Goal: Task Accomplishment & Management: Use online tool/utility

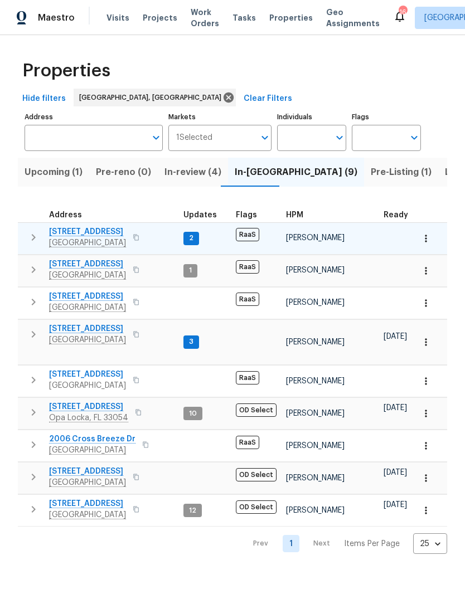
click at [61, 235] on span "12703 White Coral Dr" at bounding box center [87, 231] width 77 height 11
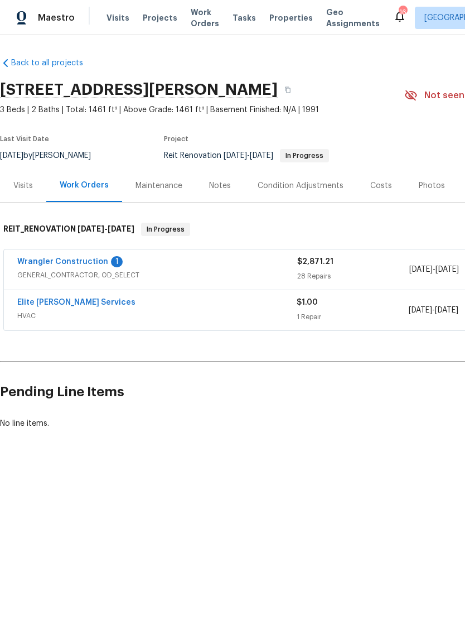
click at [30, 293] on div "Elite Manning Services HVAC $1.00 1 Repair 9/5/2025 - 9/5/2025 Vendor Accepted" at bounding box center [315, 310] width 622 height 40
click at [41, 299] on link "Elite [PERSON_NAME] Services" at bounding box center [76, 302] width 118 height 8
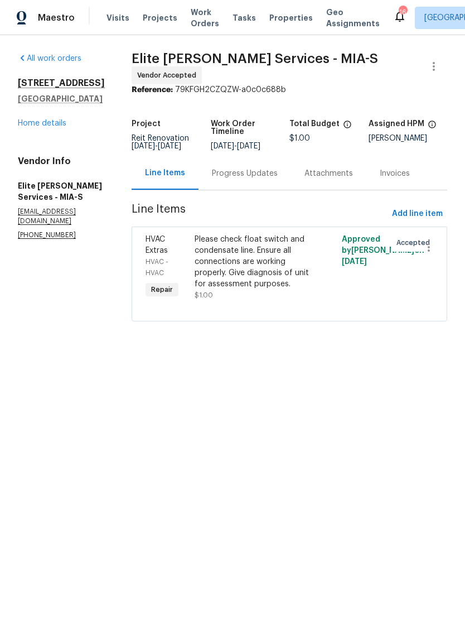
click at [303, 272] on div "Please check float switch and condensate line. Ensure all connections are worki…" at bounding box center [253, 262] width 116 height 56
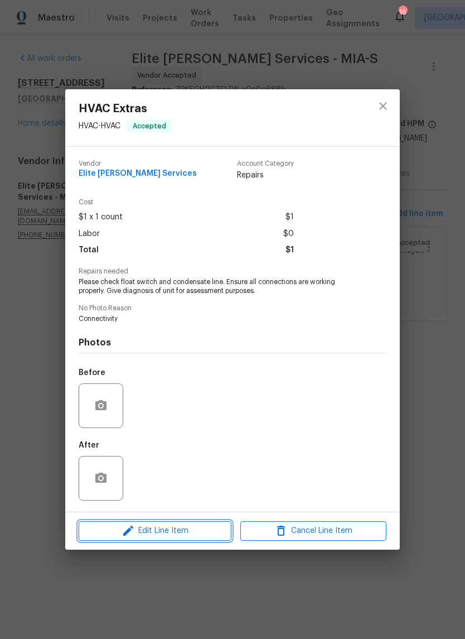
click at [188, 531] on span "Edit Line Item" at bounding box center [155, 531] width 146 height 14
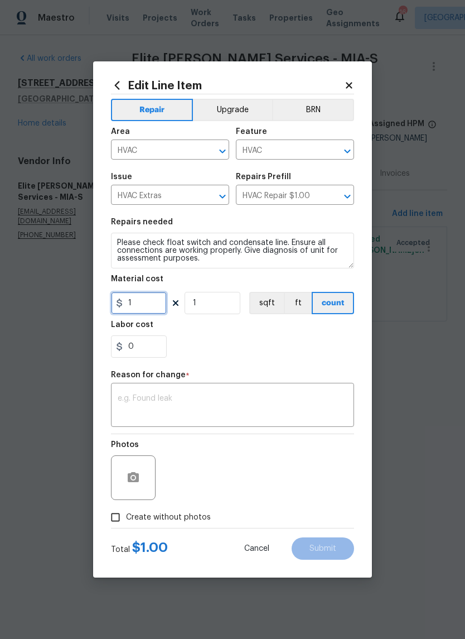
click at [143, 305] on input "1" at bounding box center [139, 303] width 56 height 22
click at [143, 304] on input "1" at bounding box center [139, 303] width 56 height 22
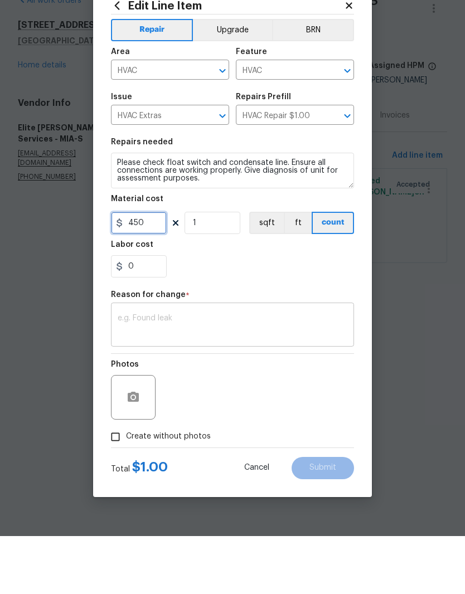
type input "450"
click at [269, 373] on textarea at bounding box center [233, 384] width 230 height 23
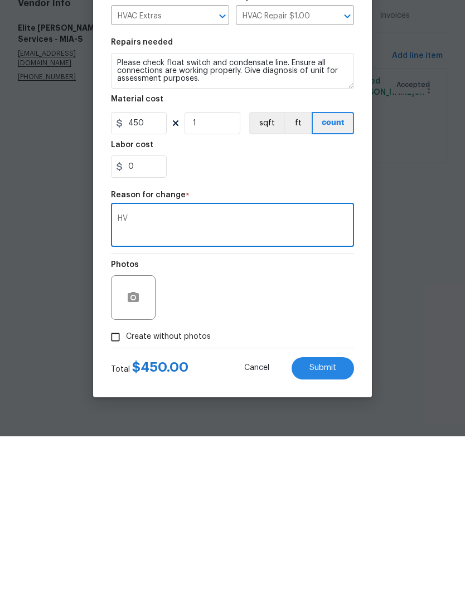
type textarea "H"
type textarea "Quite approved"
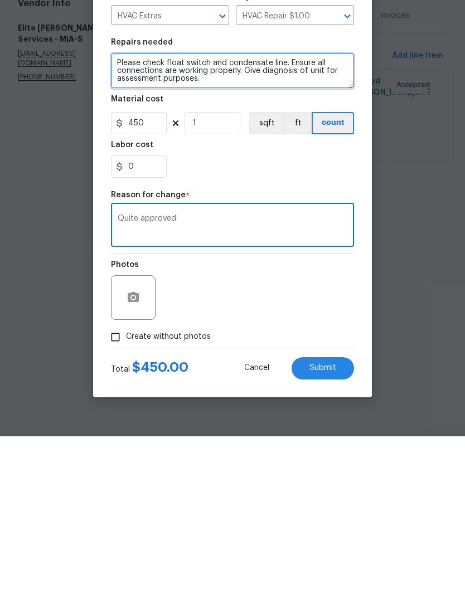
click at [117, 211] on textarea "Please check float switch and condensate line. Ensure all connections are worki…" at bounding box center [232, 229] width 243 height 36
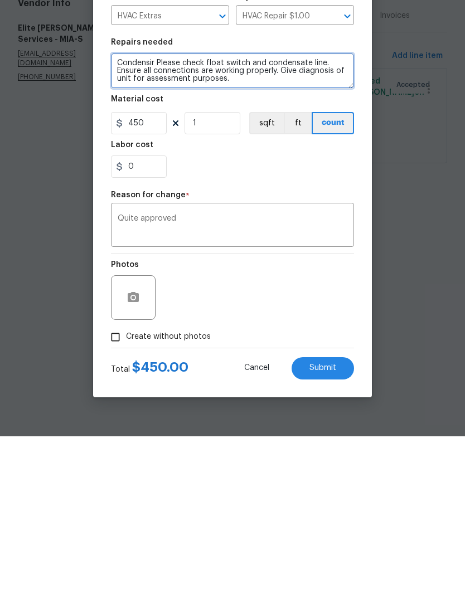
click at [129, 211] on textarea "Condensir Please check float switch and condensate line. Ensure all connections…" at bounding box center [232, 229] width 243 height 36
type textarea "Clean condenser coil drain condensate line troubleshoot system Please check flo…"
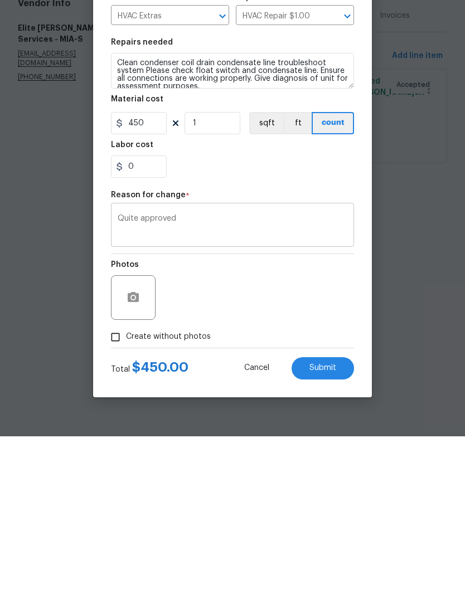
click at [330, 373] on textarea "Quite approved" at bounding box center [233, 384] width 230 height 23
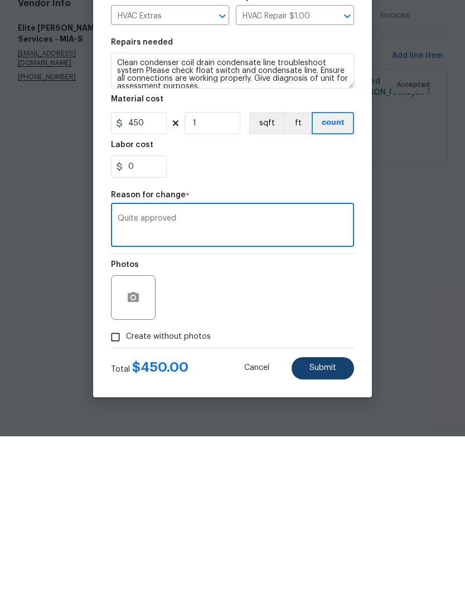
click at [348, 515] on button "Submit" at bounding box center [323, 526] width 62 height 22
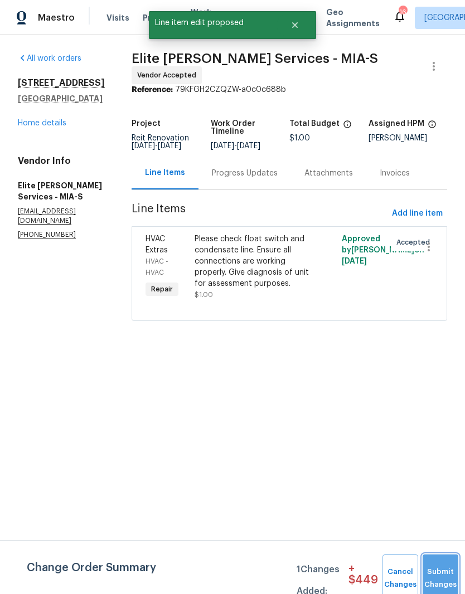
click at [441, 561] on button "Submit Changes" at bounding box center [441, 579] width 36 height 48
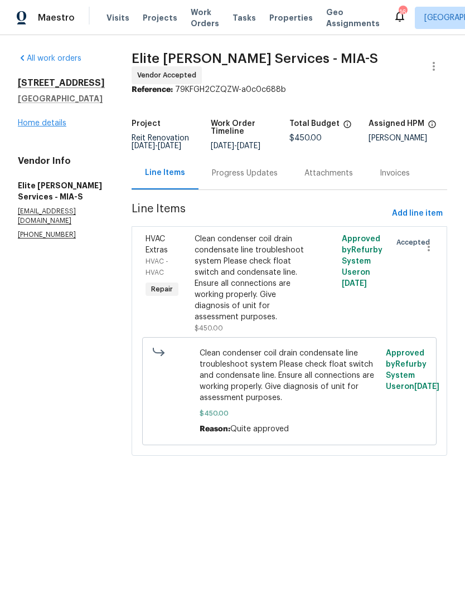
click at [31, 127] on link "Home details" at bounding box center [42, 123] width 49 height 8
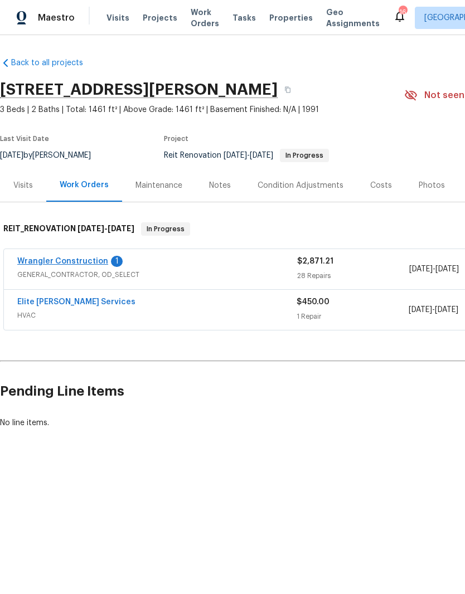
click at [38, 263] on link "Wrangler Construction" at bounding box center [62, 262] width 91 height 8
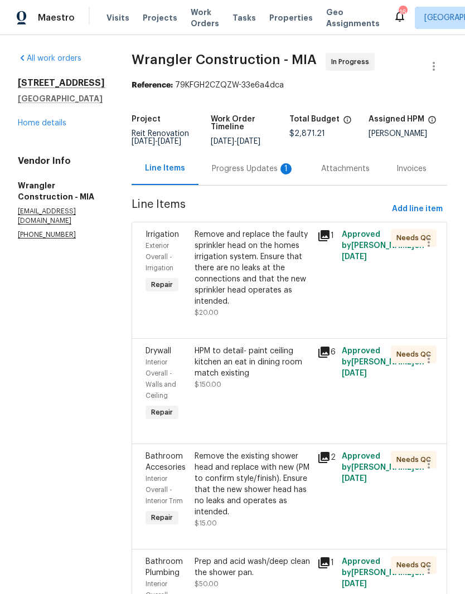
click at [230, 168] on div "Progress Updates 1" at bounding box center [253, 168] width 83 height 11
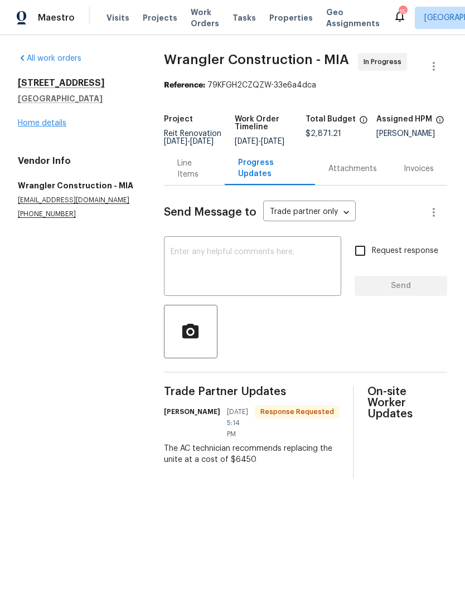
click at [30, 125] on link "Home details" at bounding box center [42, 123] width 49 height 8
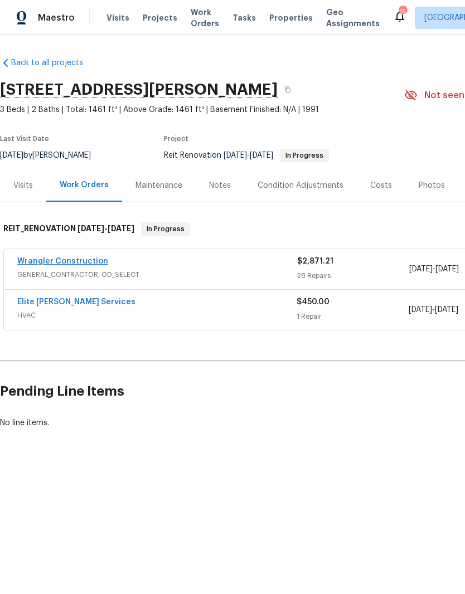
click at [42, 265] on link "Wrangler Construction" at bounding box center [62, 262] width 91 height 8
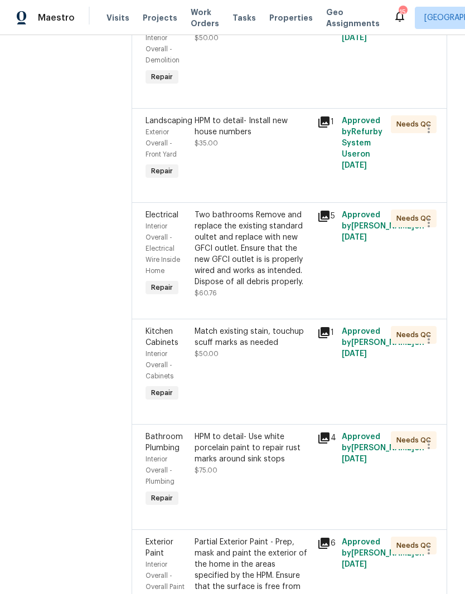
scroll to position [3670, 0]
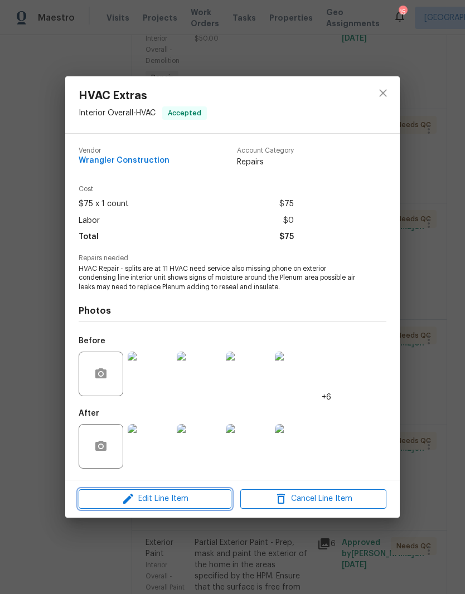
click at [202, 500] on span "Edit Line Item" at bounding box center [155, 499] width 146 height 14
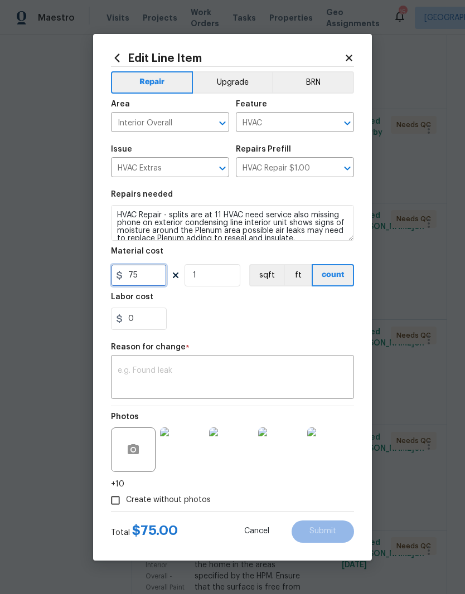
click at [158, 282] on input "75" at bounding box center [139, 275] width 56 height 22
type input "87"
click at [268, 334] on section "Repairs needed HVAC Repair - splits are at 11 HVAC need service also missing ph…" at bounding box center [232, 260] width 243 height 153
click at [274, 372] on textarea at bounding box center [233, 378] width 230 height 23
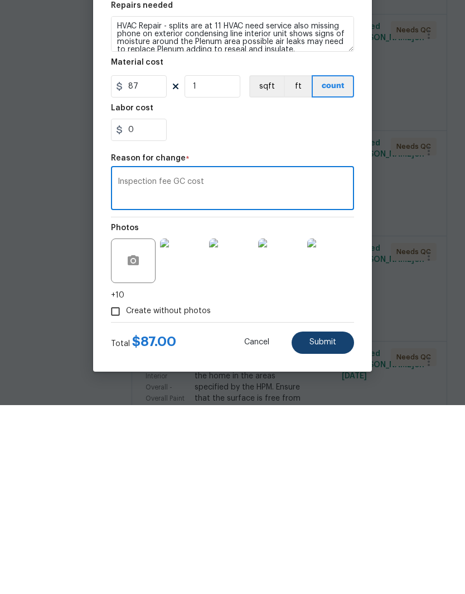
type textarea "Inspection fee GC cost"
click at [340, 521] on button "Submit" at bounding box center [323, 532] width 62 height 22
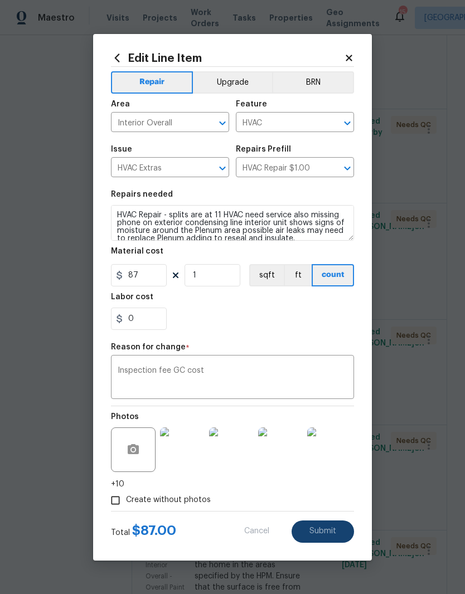
type input "75"
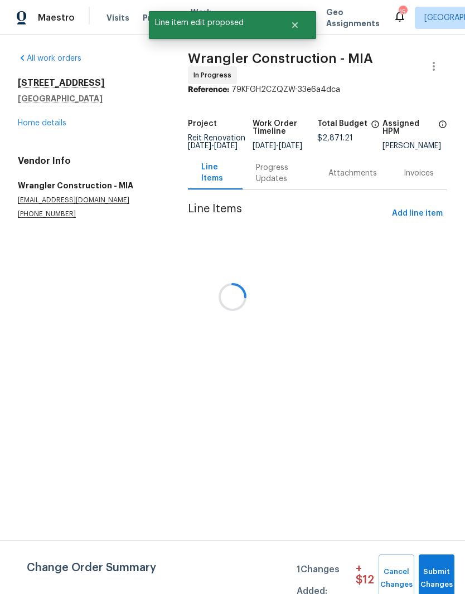
scroll to position [0, 0]
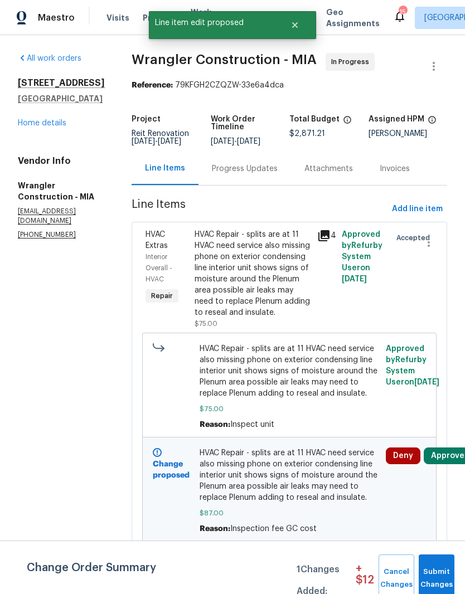
click at [438, 580] on span "Submit Changes" at bounding box center [436, 579] width 25 height 26
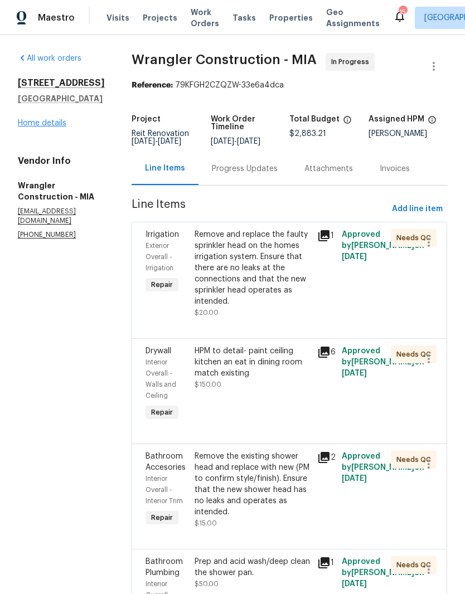
click at [47, 127] on link "Home details" at bounding box center [42, 123] width 49 height 8
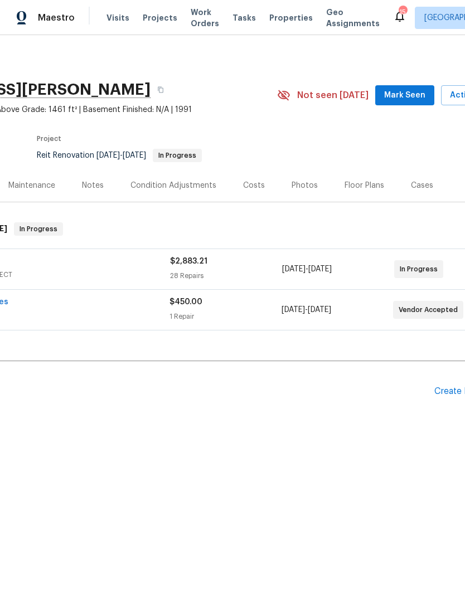
scroll to position [0, 151]
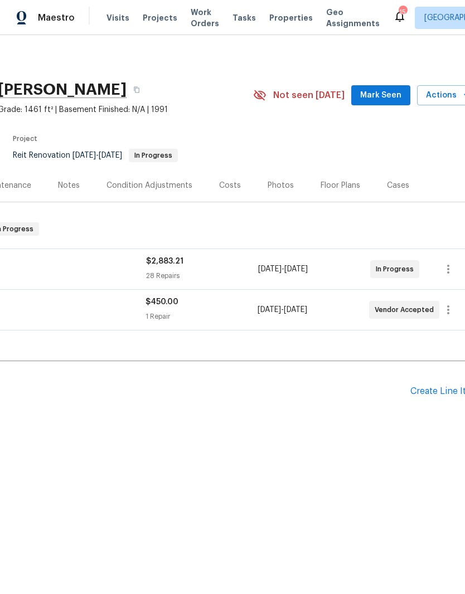
click at [399, 96] on span "Mark Seen" at bounding box center [380, 96] width 41 height 14
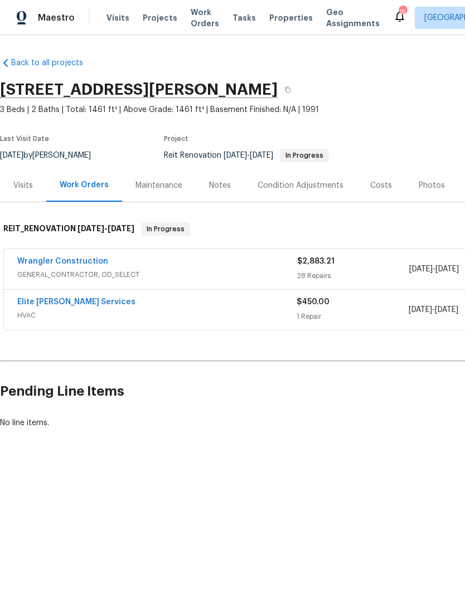
scroll to position [0, 0]
